Goal: Information Seeking & Learning: Learn about a topic

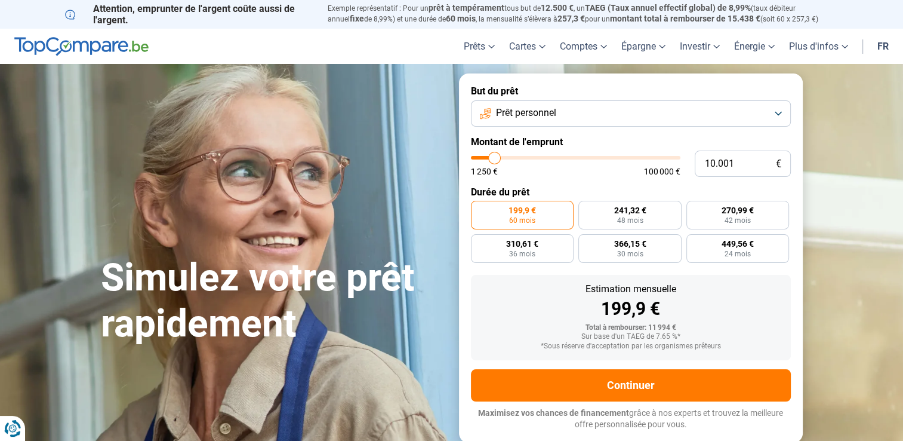
type input "11.500"
type input "11500"
type input "12.000"
type input "12000"
type input "12.250"
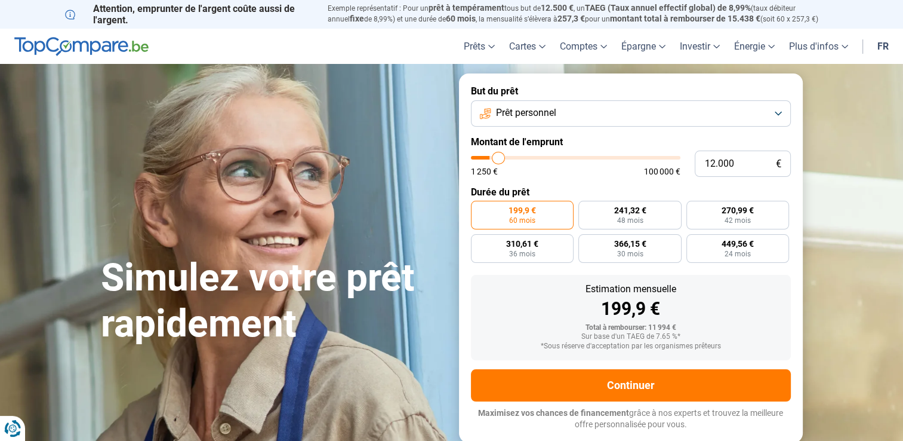
type input "12250"
type input "12.500"
type input "12500"
type input "13.250"
type input "13250"
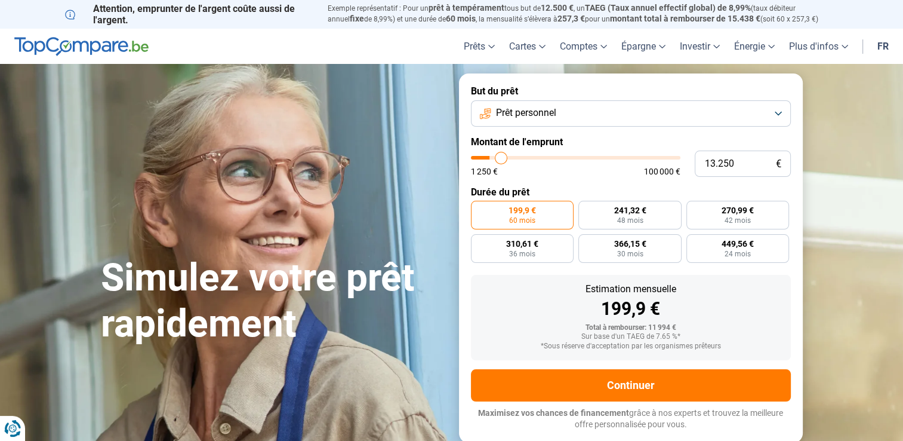
type input "14.000"
type input "14000"
type input "14.750"
type input "14750"
type input "15.250"
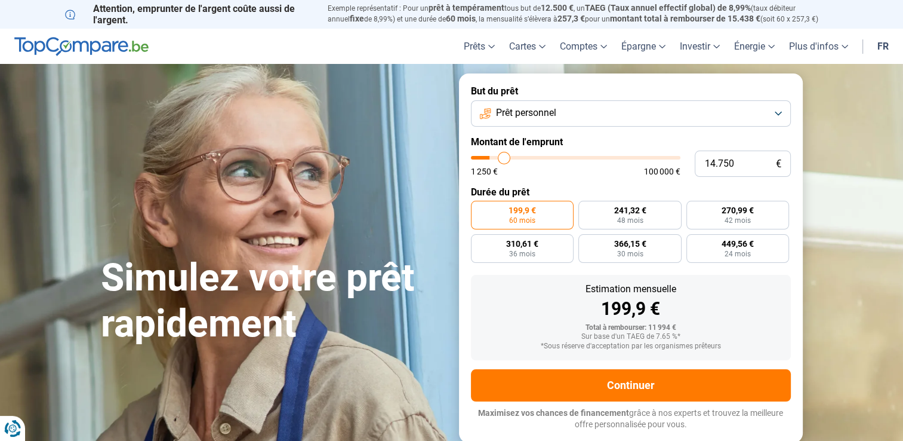
type input "15250"
type input "15.750"
type input "15750"
type input "16.500"
type input "16500"
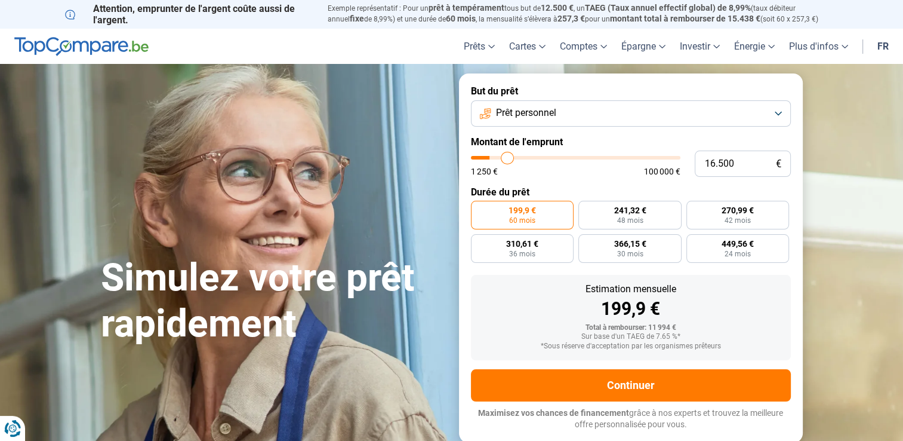
type input "17.000"
type input "17000"
type input "18.000"
type input "18000"
type input "18.750"
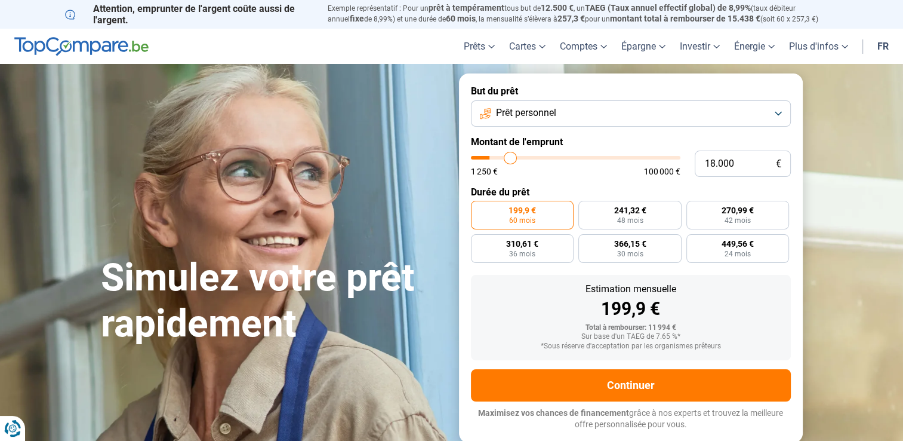
type input "18750"
type input "19.500"
type input "19500"
type input "20.250"
type input "20250"
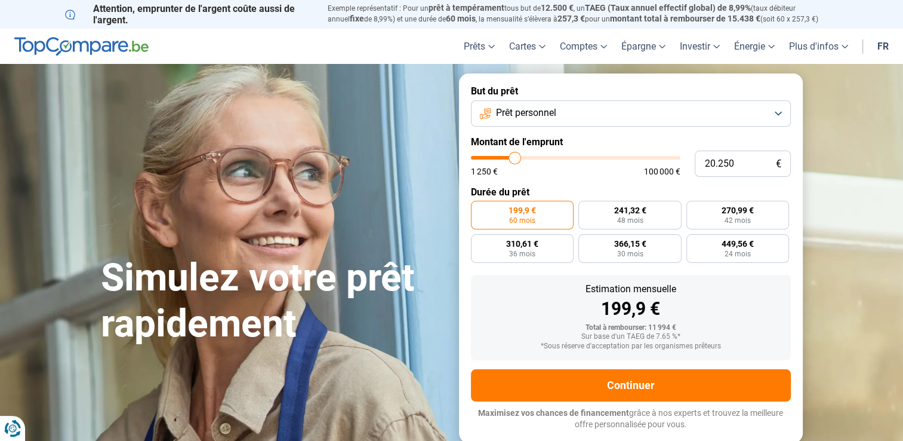
type input "20.750"
type input "20750"
type input "21.250"
type input "21250"
type input "21.500"
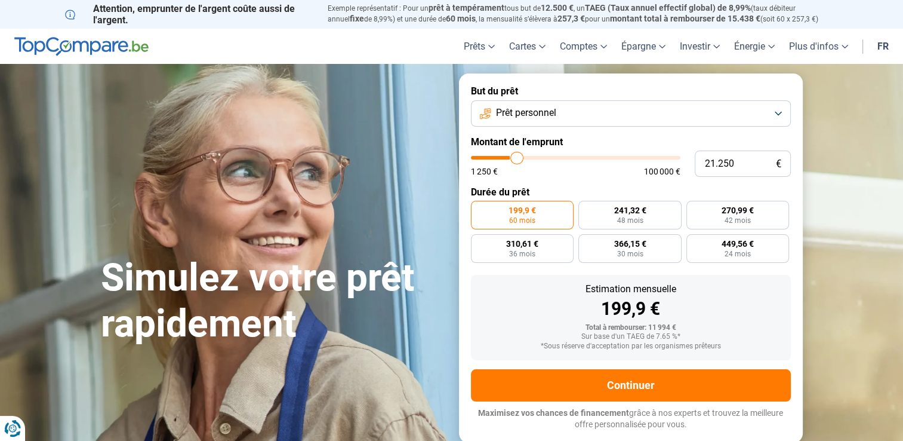
type input "21500"
type input "22.000"
type input "22000"
type input "22.750"
type input "22750"
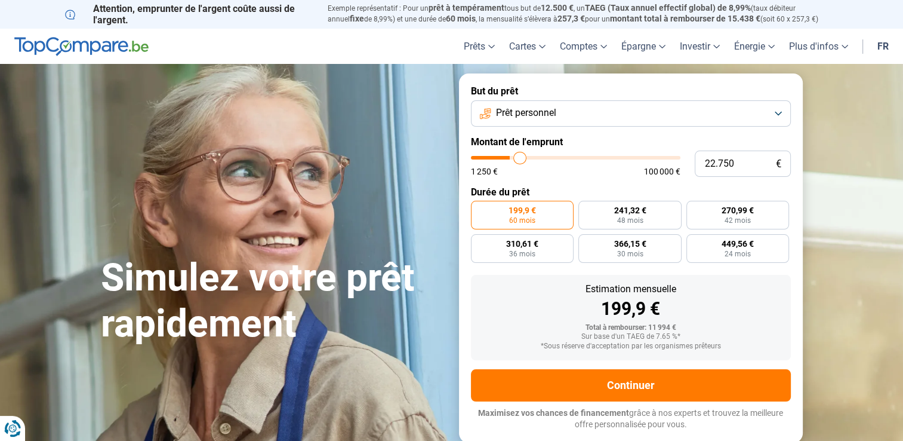
type input "23.500"
type input "23500"
type input "24.250"
type input "24250"
type input "25.000"
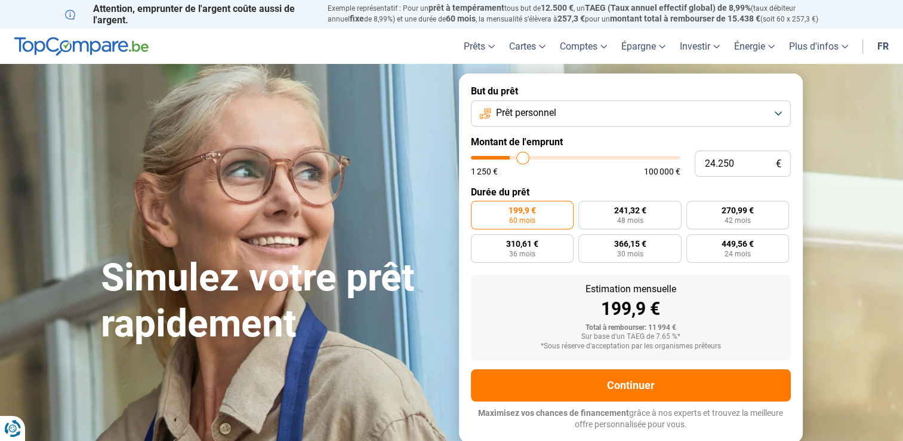
type input "25000"
type input "25.250"
type input "25250"
type input "25.500"
type input "25500"
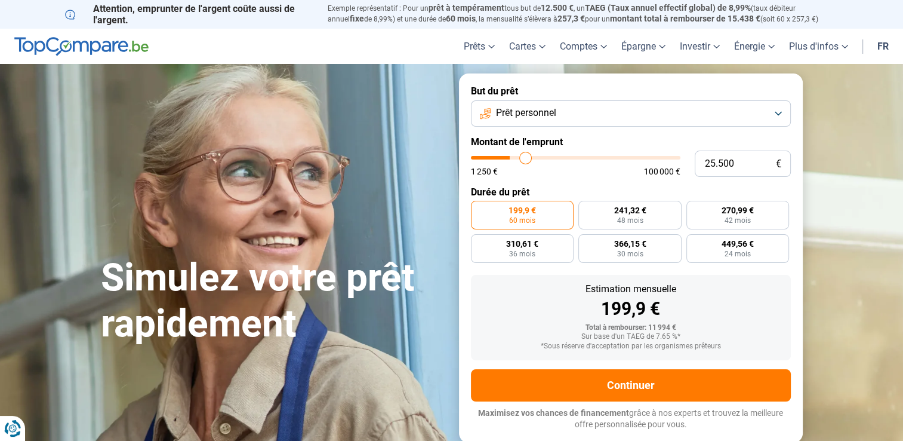
type input "25.750"
type input "25750"
type input "26.250"
type input "26250"
type input "27.000"
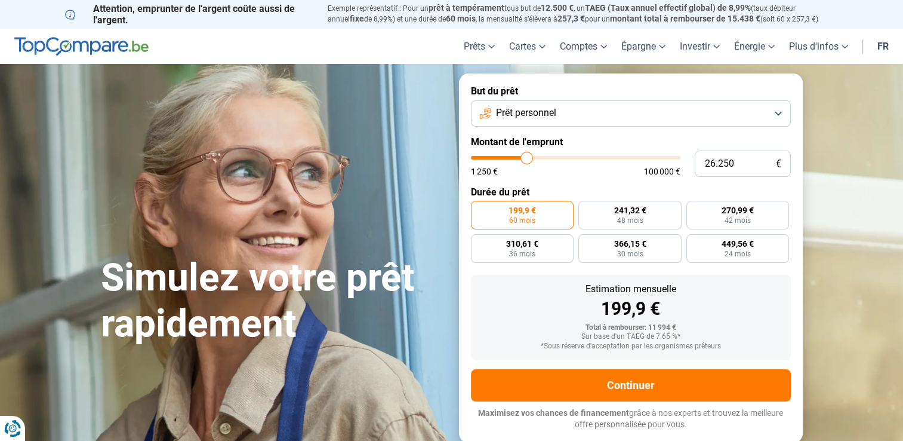
type input "27000"
type input "28.000"
type input "28000"
type input "28.500"
type input "28500"
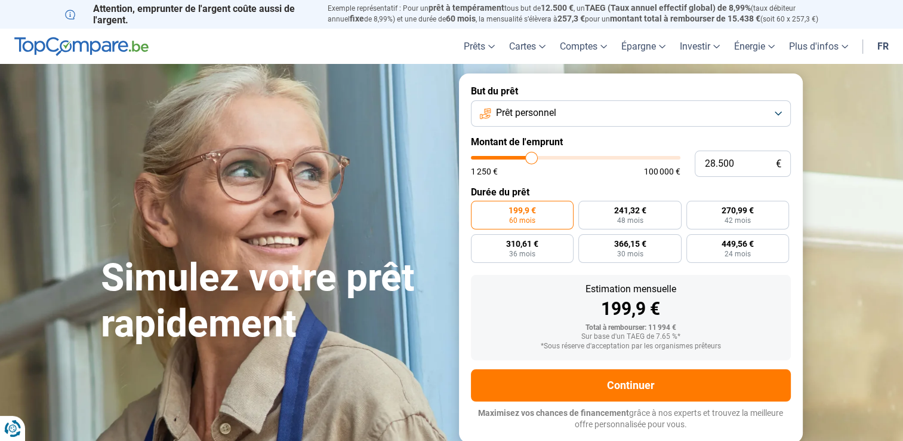
type input "29.500"
type input "29500"
type input "30.500"
type input "30500"
type input "31.500"
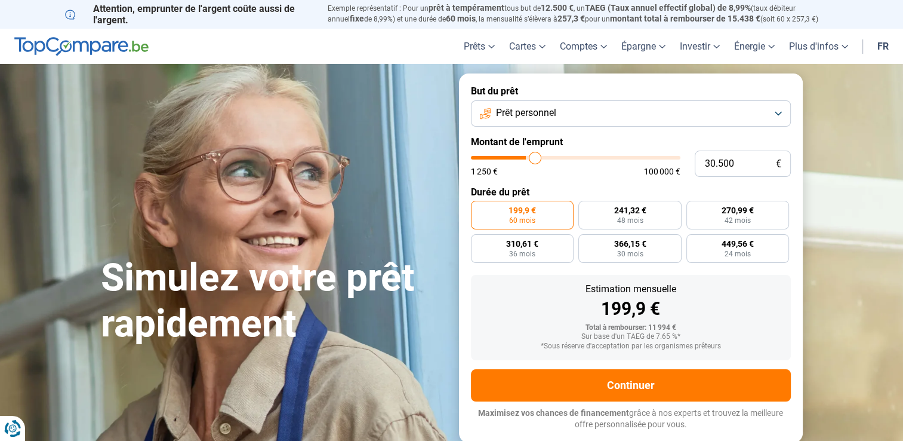
type input "31500"
type input "32.250"
type input "32250"
type input "33.000"
type input "33000"
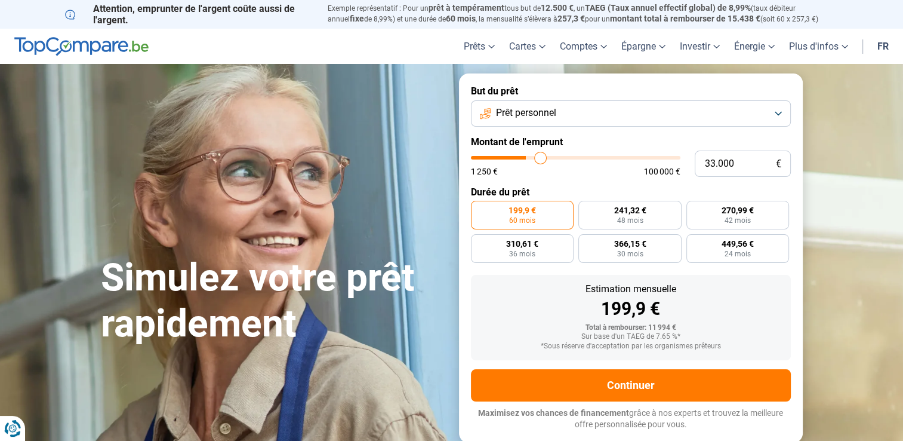
type input "33.500"
type input "33500"
type input "34.000"
type input "34000"
type input "34.750"
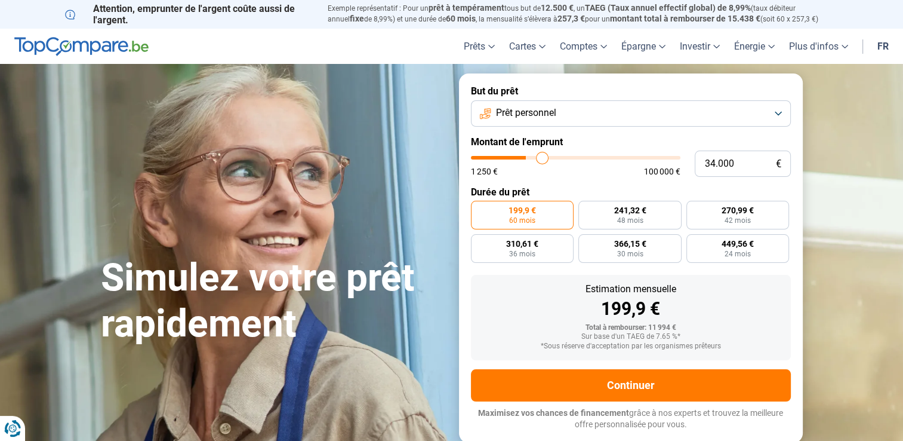
type input "34750"
type input "35.500"
type input "35500"
type input "36.000"
type input "36000"
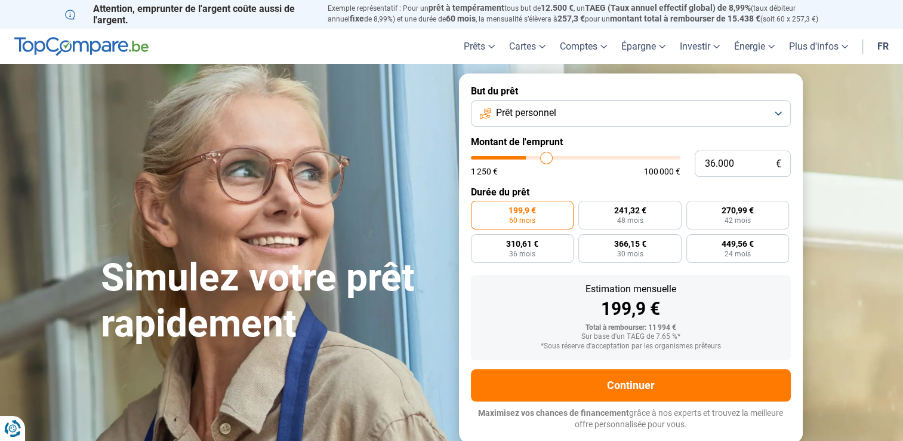
type input "36.250"
type input "36250"
type input "36.750"
type input "36750"
type input "37.250"
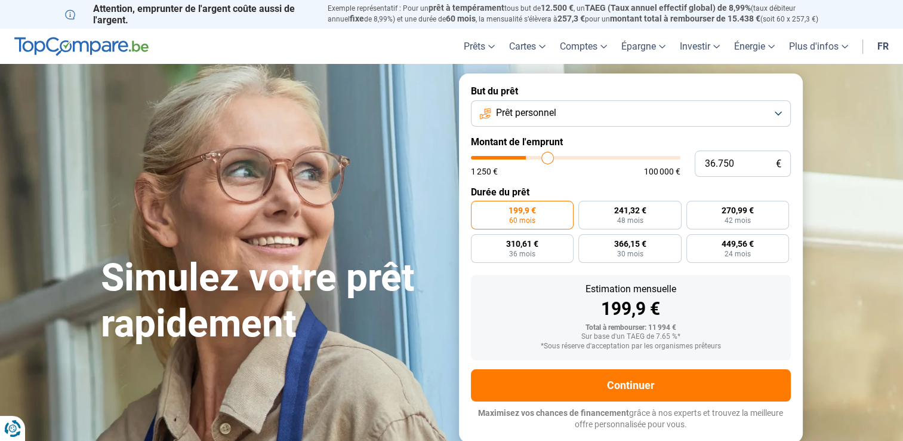
type input "37250"
type input "37.500"
type input "37500"
type input "38.000"
type input "38000"
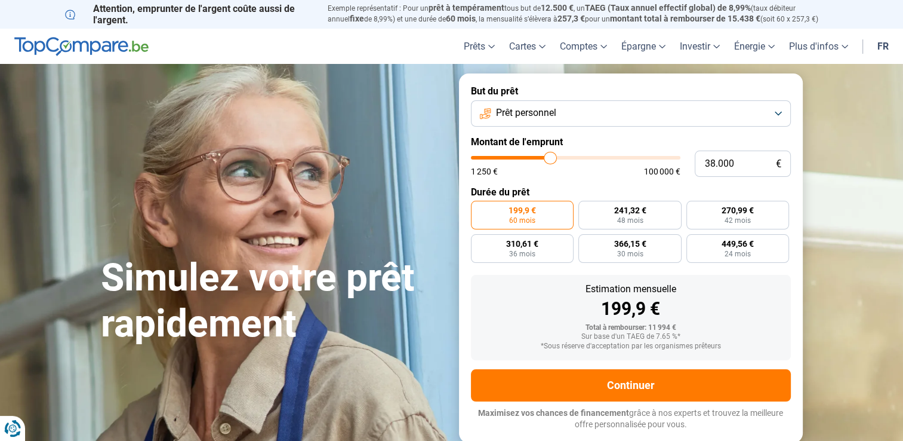
type input "38.500"
type input "38500"
type input "39.250"
type input "39250"
type input "40.000"
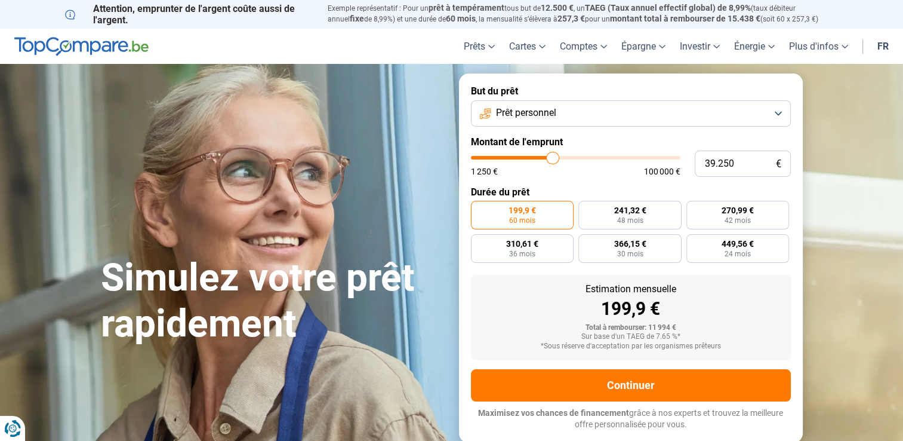
type input "40000"
type input "41.000"
type input "41000"
type input "41.250"
type input "41250"
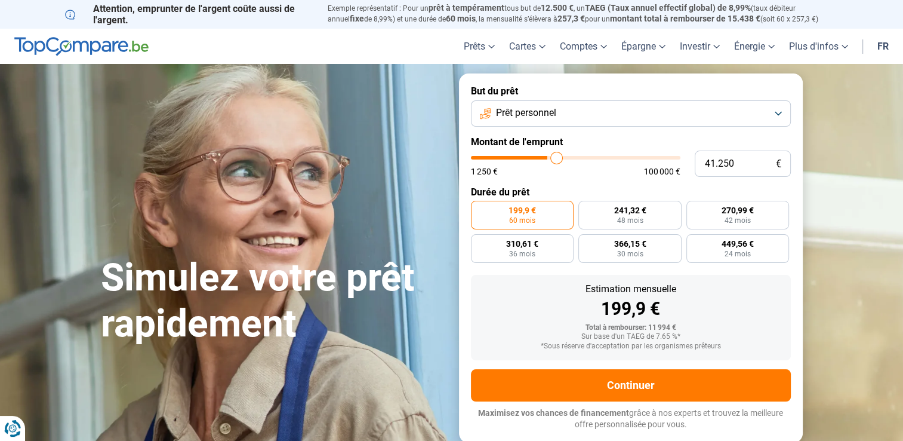
type input "41.750"
type input "41750"
type input "42.250"
type input "42250"
type input "42.500"
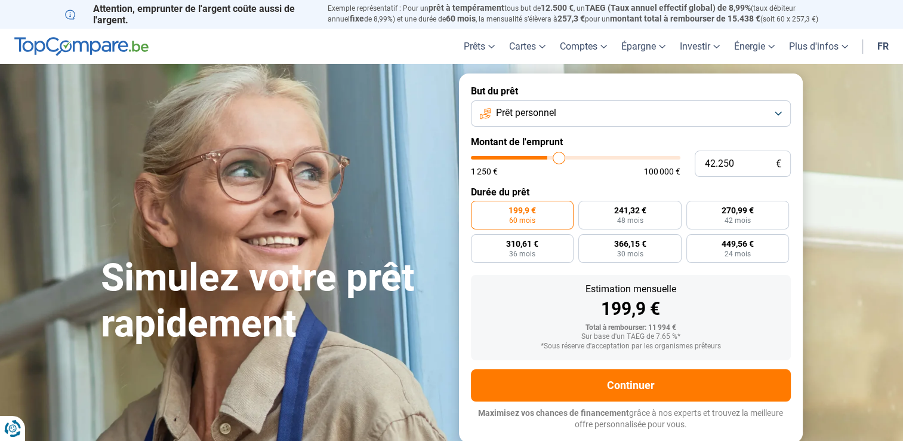
type input "42500"
type input "43.000"
type input "43000"
type input "44.250"
type input "44250"
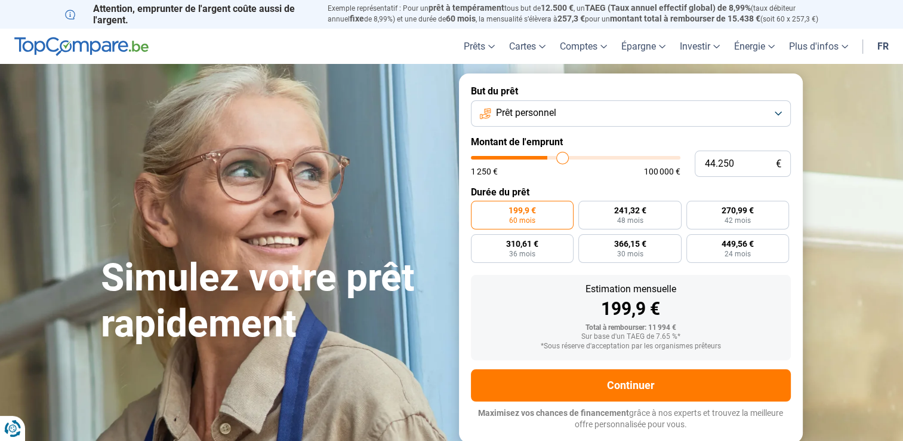
type input "44.500"
type input "44500"
type input "45.000"
type input "45000"
type input "45.750"
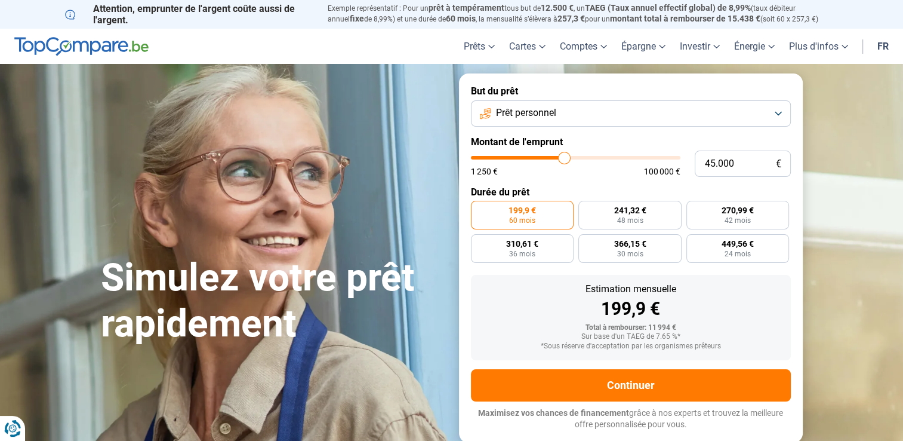
type input "45750"
type input "46.250"
type input "46250"
type input "47.250"
type input "47250"
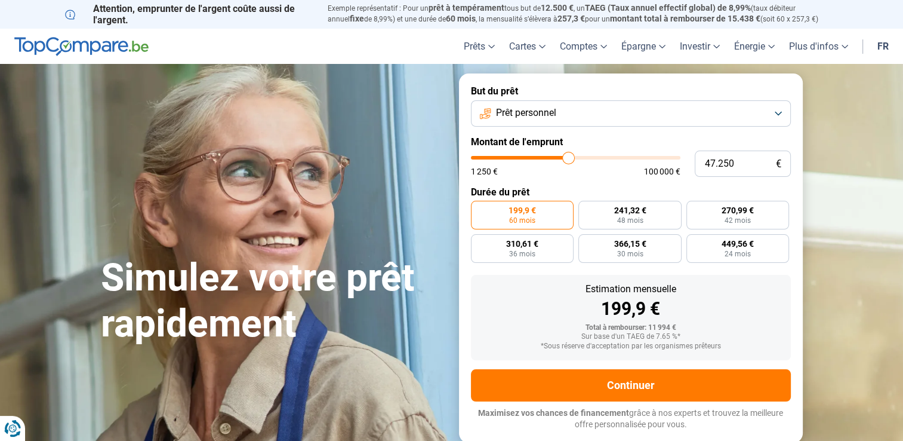
type input "48.250"
type input "48250"
type input "49.250"
type input "49250"
type input "50.000"
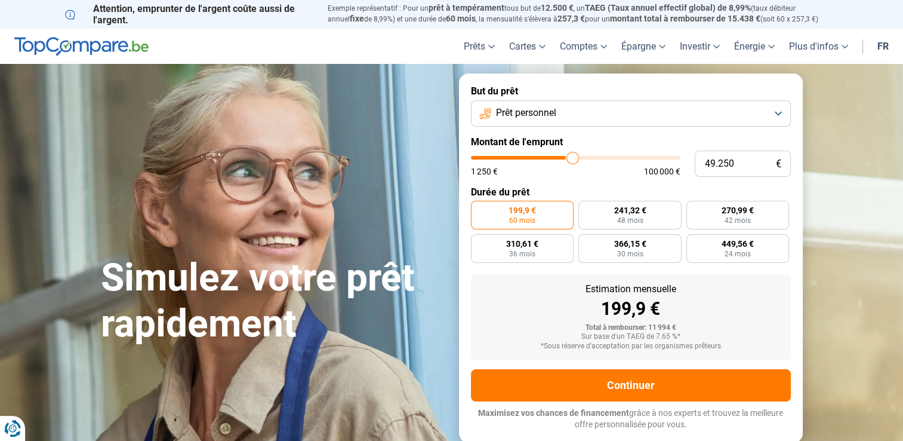
type input "50000"
type input "50.750"
type input "50750"
type input "51.000"
type input "51000"
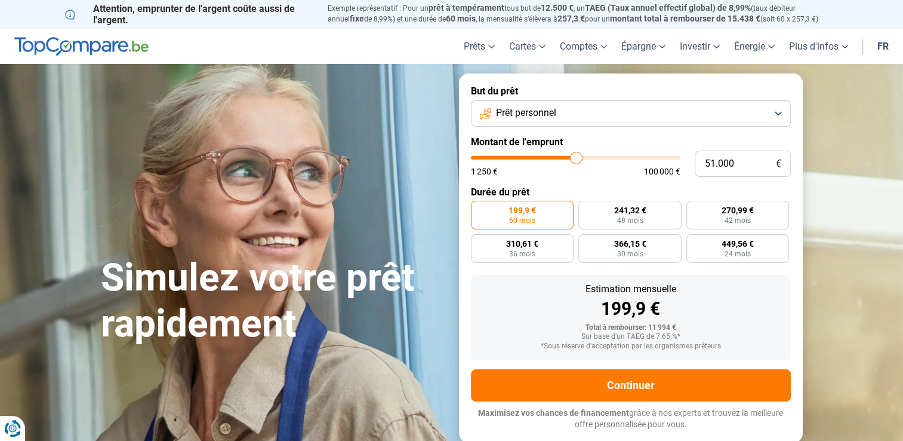
type input "50.750"
type input "50750"
type input "50.250"
type input "50250"
type input "49.750"
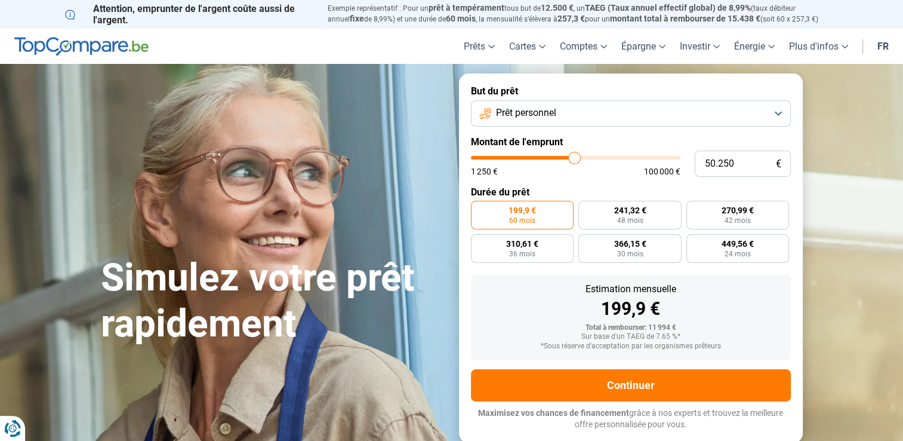
type input "49750"
type input "49.250"
type input "49250"
type input "48.750"
type input "48750"
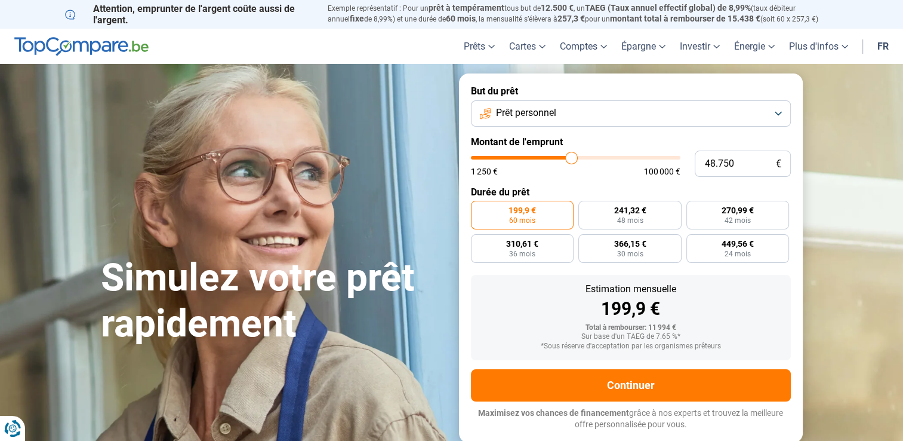
type input "48.500"
type input "48500"
type input "48.250"
type input "48250"
type input "47.750"
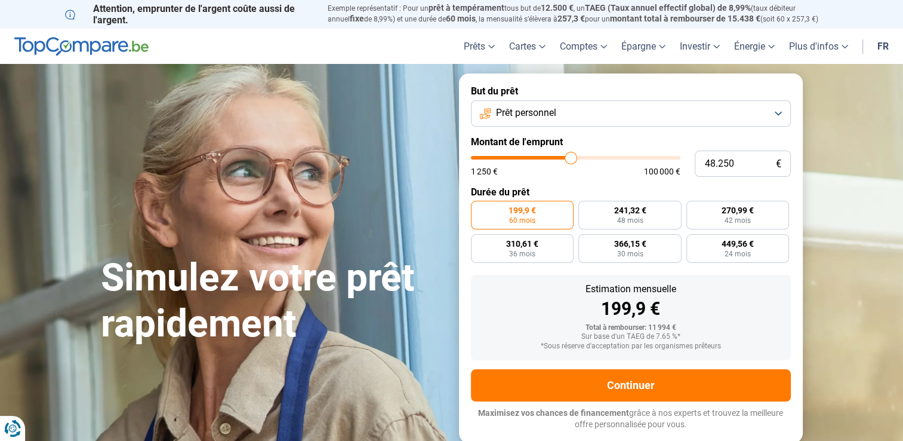
type input "47750"
type input "47.500"
type input "47500"
type input "46.500"
type input "46500"
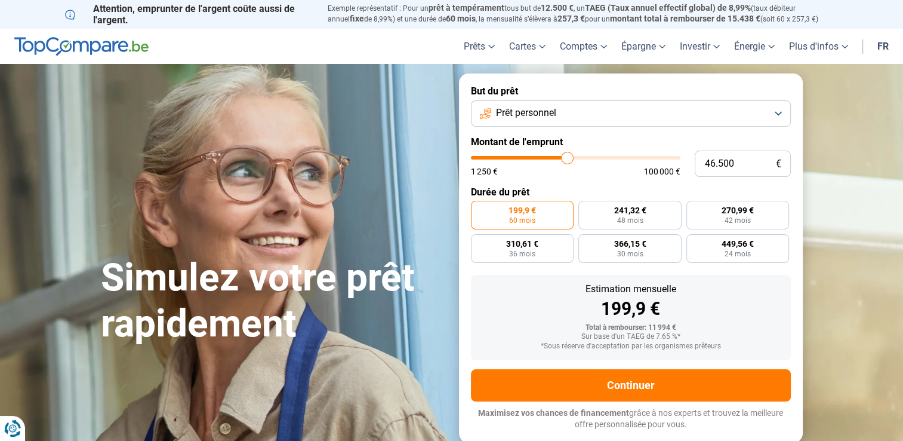
type input "46.250"
type input "46250"
type input "46.000"
type input "46000"
type input "45.750"
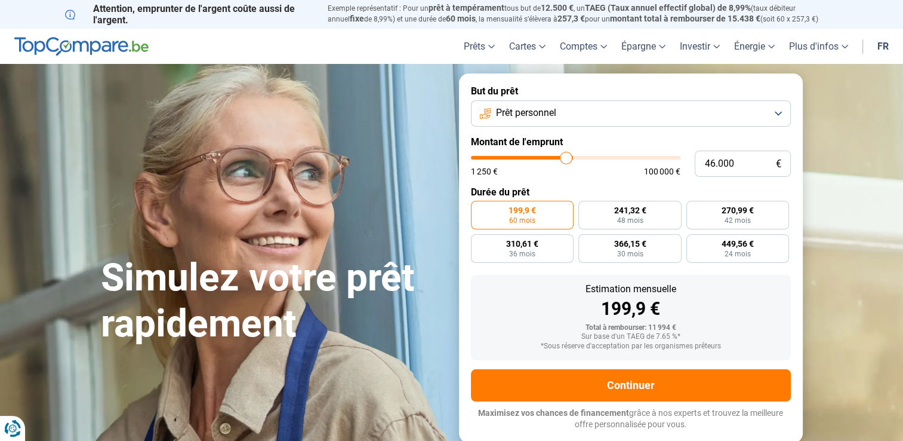
type input "45750"
type input "45.500"
type input "45500"
type input "45.250"
type input "45250"
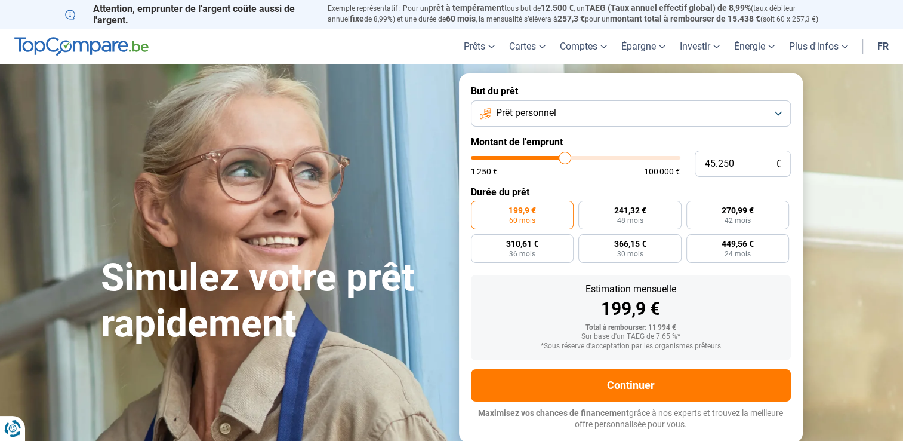
type input "45.000"
type input "45000"
type input "44.750"
type input "44750"
type input "44.500"
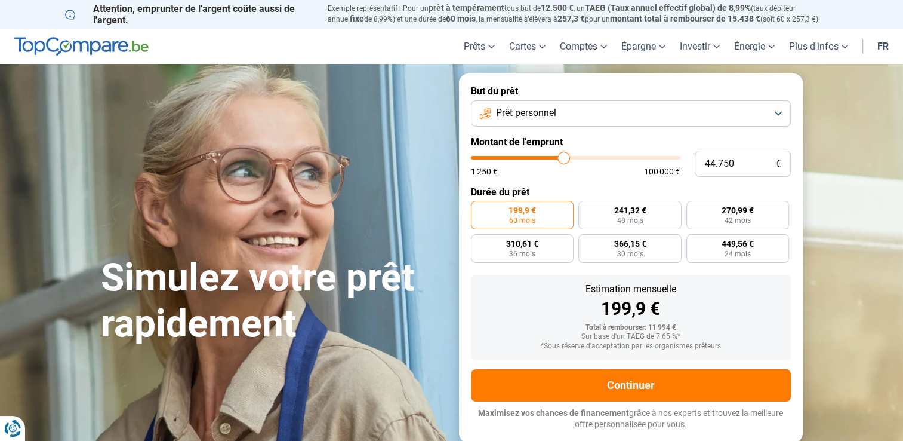
type input "44500"
type input "44.000"
type input "44000"
type input "43.250"
type input "43250"
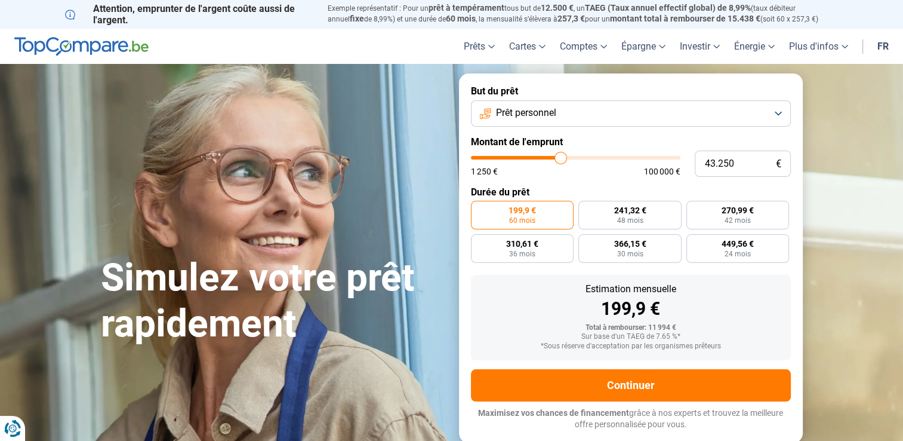
type input "42.250"
type input "42250"
type input "41.000"
type input "41000"
type input "40.250"
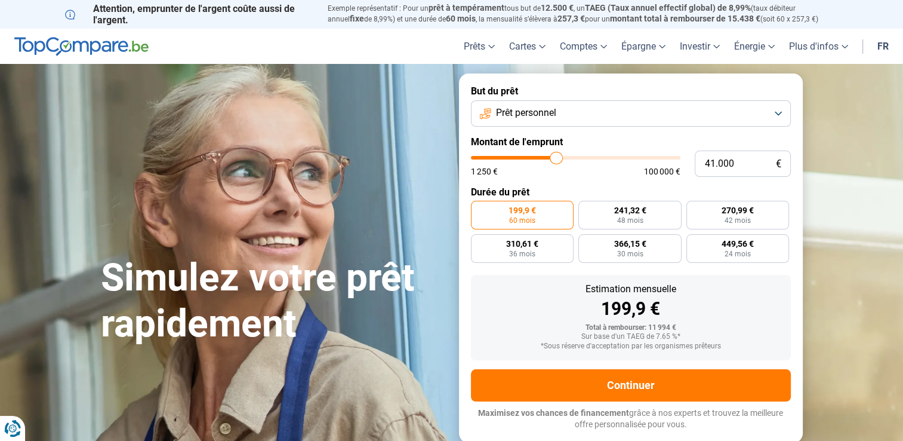
type input "40250"
type input "39.750"
type input "39750"
type input "39.000"
type input "39000"
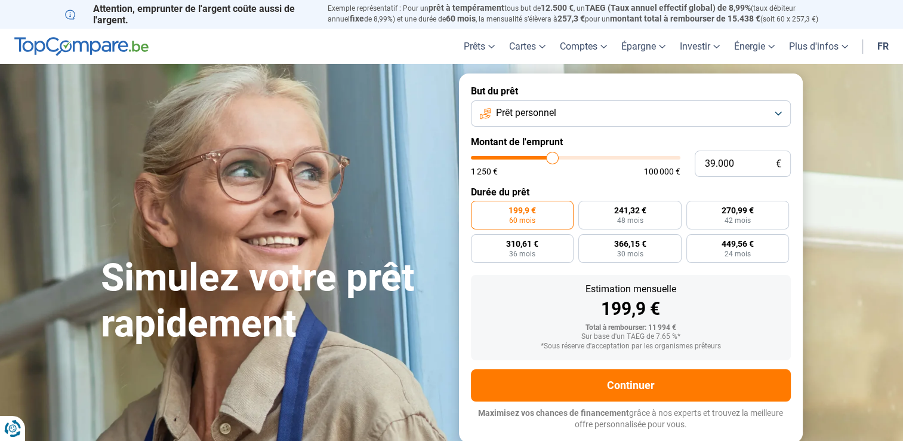
type input "38.750"
type input "38750"
type input "38.500"
type input "38500"
type input "38.000"
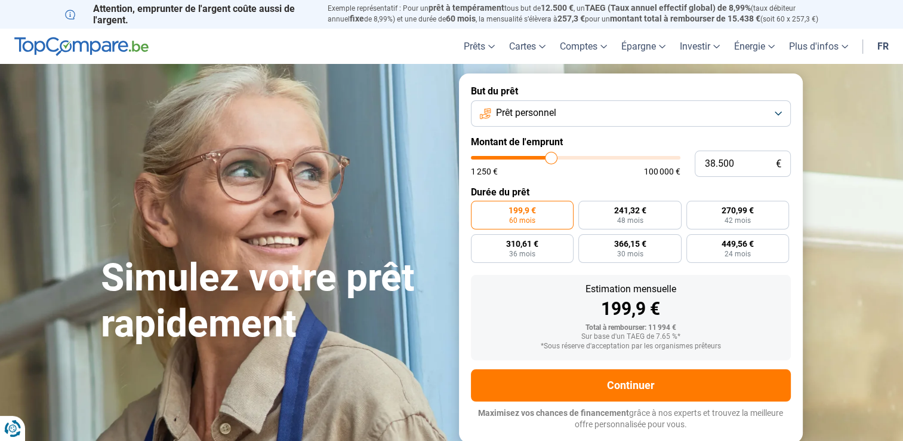
type input "38000"
type input "37.750"
type input "37750"
type input "37.500"
type input "37500"
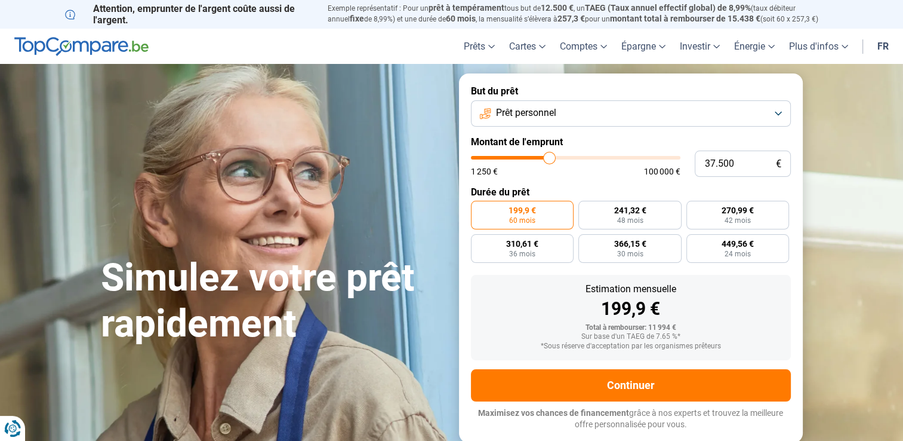
type input "37.000"
type input "37000"
type input "36.750"
drag, startPoint x: 497, startPoint y: 158, endPoint x: 547, endPoint y: 156, distance: 50.8
type input "36750"
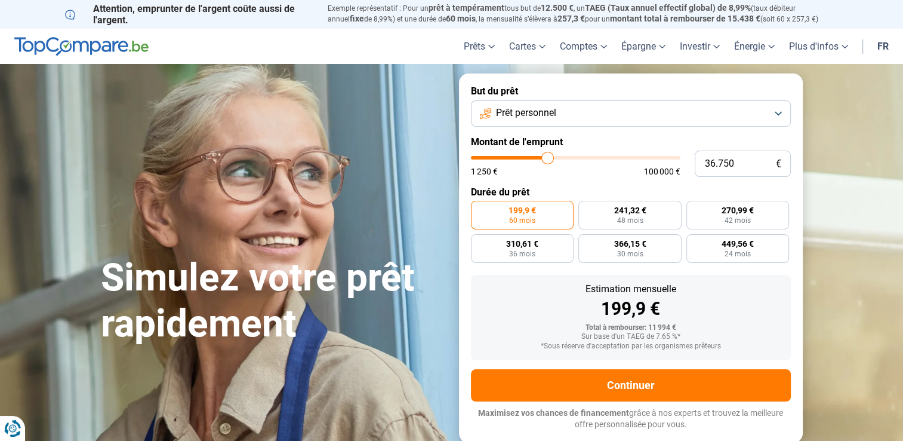
click at [547, 156] on input "range" at bounding box center [576, 158] width 210 height 4
radio input "false"
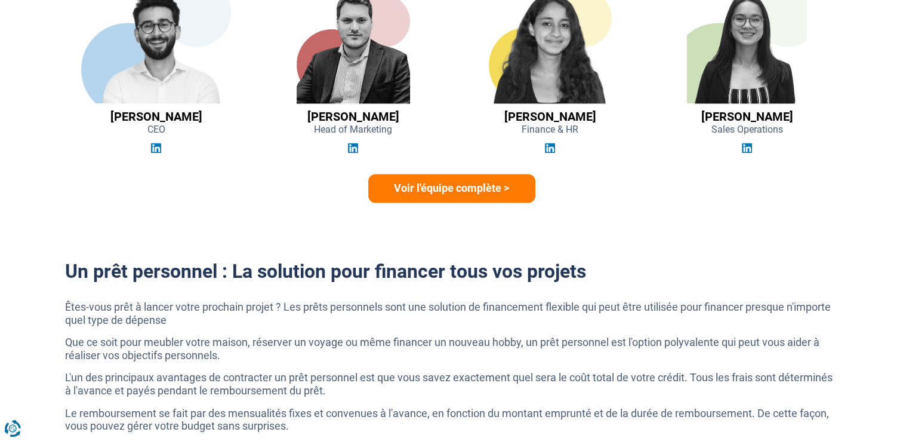
scroll to position [1851, 0]
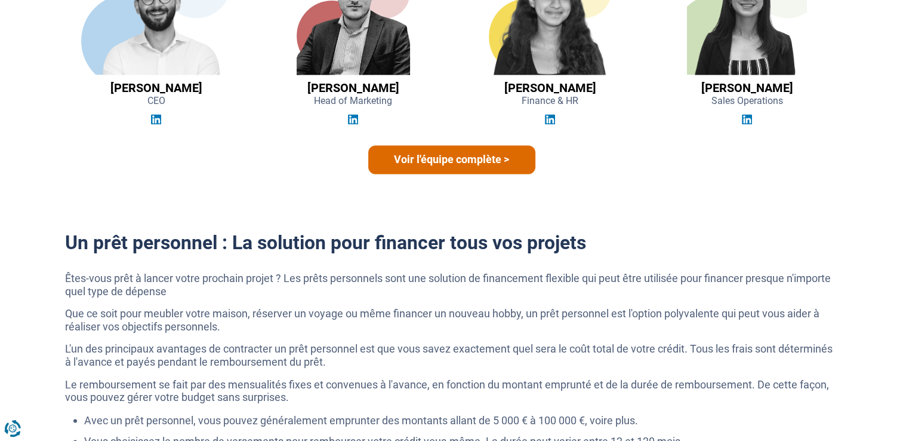
click at [442, 157] on link "Voir l'équipe complète >" at bounding box center [451, 159] width 167 height 29
